Goal: Information Seeking & Learning: Learn about a topic

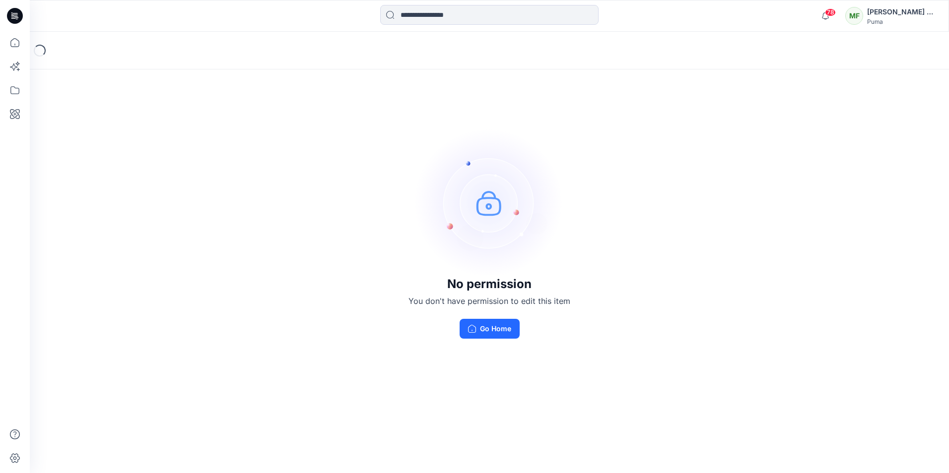
click at [13, 9] on icon at bounding box center [15, 16] width 16 height 16
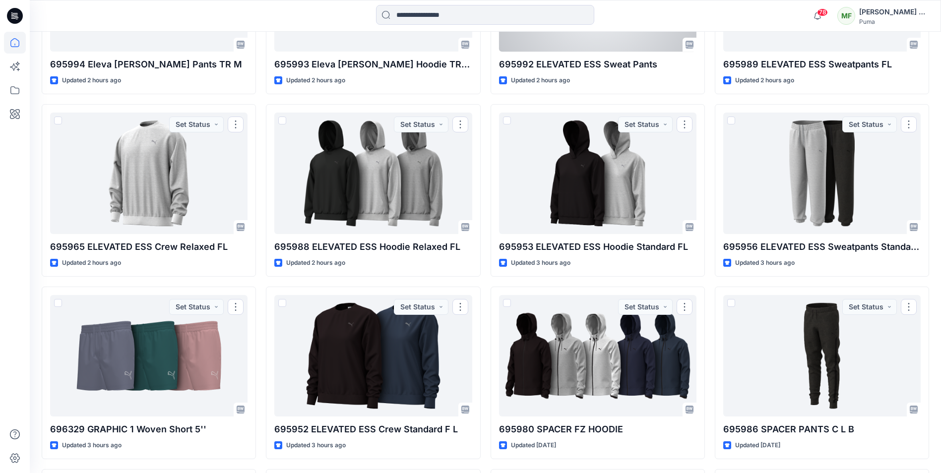
scroll to position [744, 0]
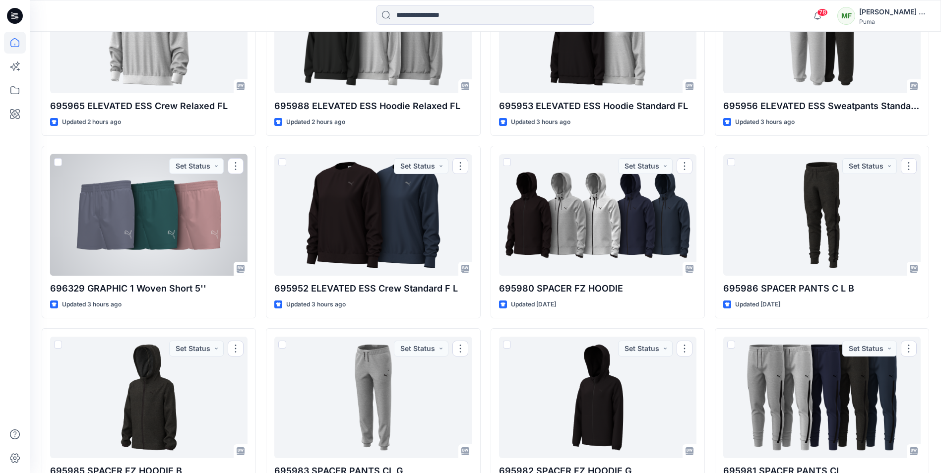
click at [158, 250] on div at bounding box center [148, 215] width 197 height 122
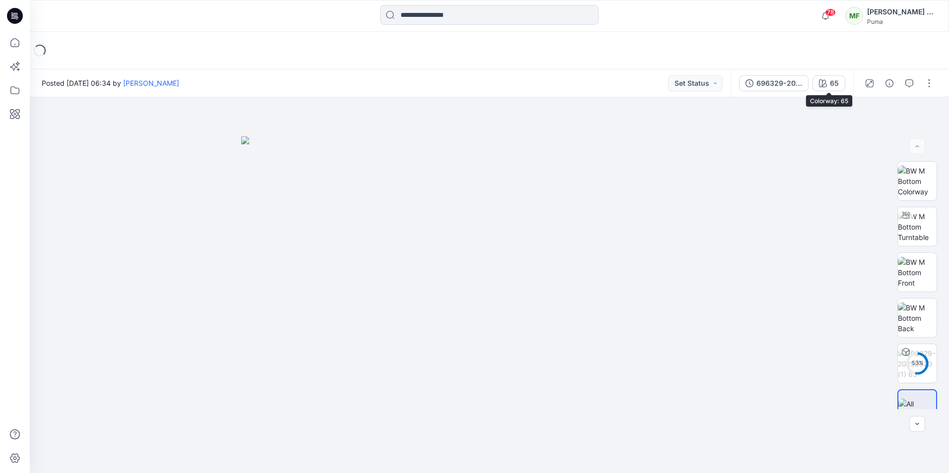
click at [830, 82] on div "65" at bounding box center [834, 83] width 9 height 11
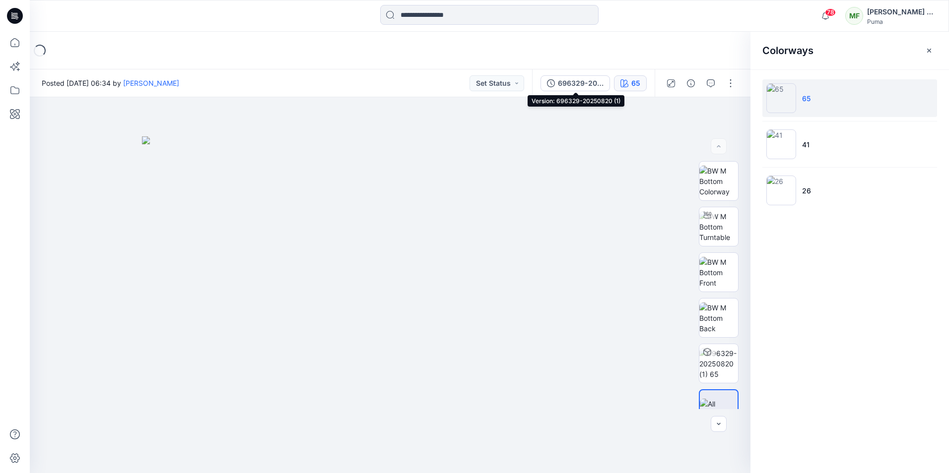
click at [589, 83] on div "696329-20250820 (1)" at bounding box center [581, 83] width 46 height 11
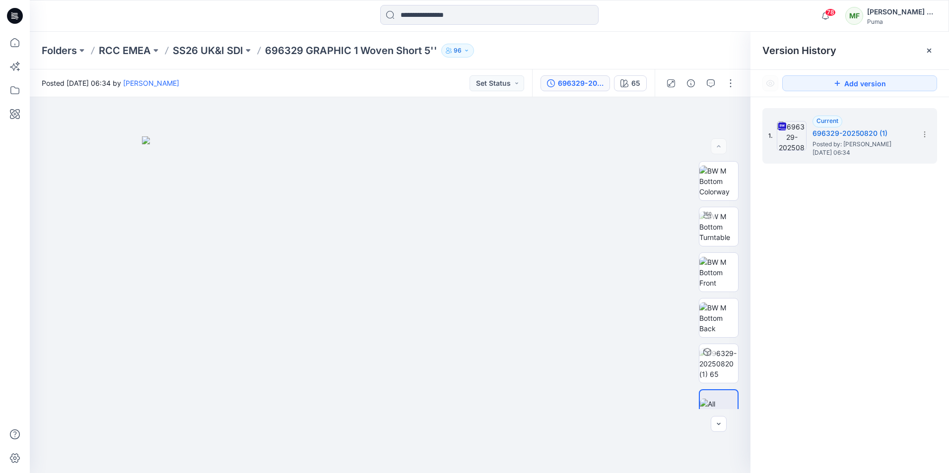
click at [921, 134] on icon at bounding box center [924, 134] width 8 height 8
click at [822, 255] on div "1. Current 696329-20250820 (1) Posted by: [PERSON_NAME] [DATE] 06:34 Download S…" at bounding box center [849, 292] width 198 height 390
click at [630, 86] on button "65" at bounding box center [630, 83] width 33 height 16
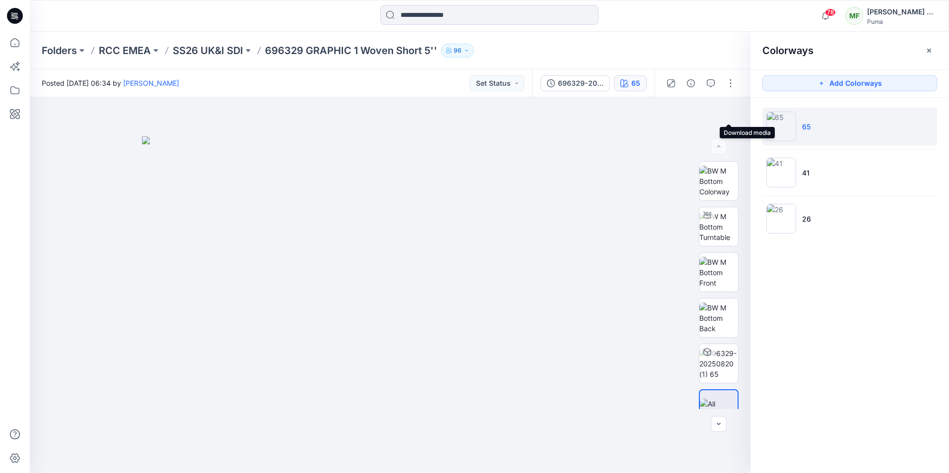
click at [0, 0] on icon "button" at bounding box center [0, 0] width 0 height 0
click at [678, 333] on div at bounding box center [390, 285] width 720 height 376
click at [0, 0] on icon "button" at bounding box center [0, 0] width 0 height 0
click at [932, 52] on icon "button" at bounding box center [929, 51] width 8 height 8
